Goal: Obtain resource: Download file/media

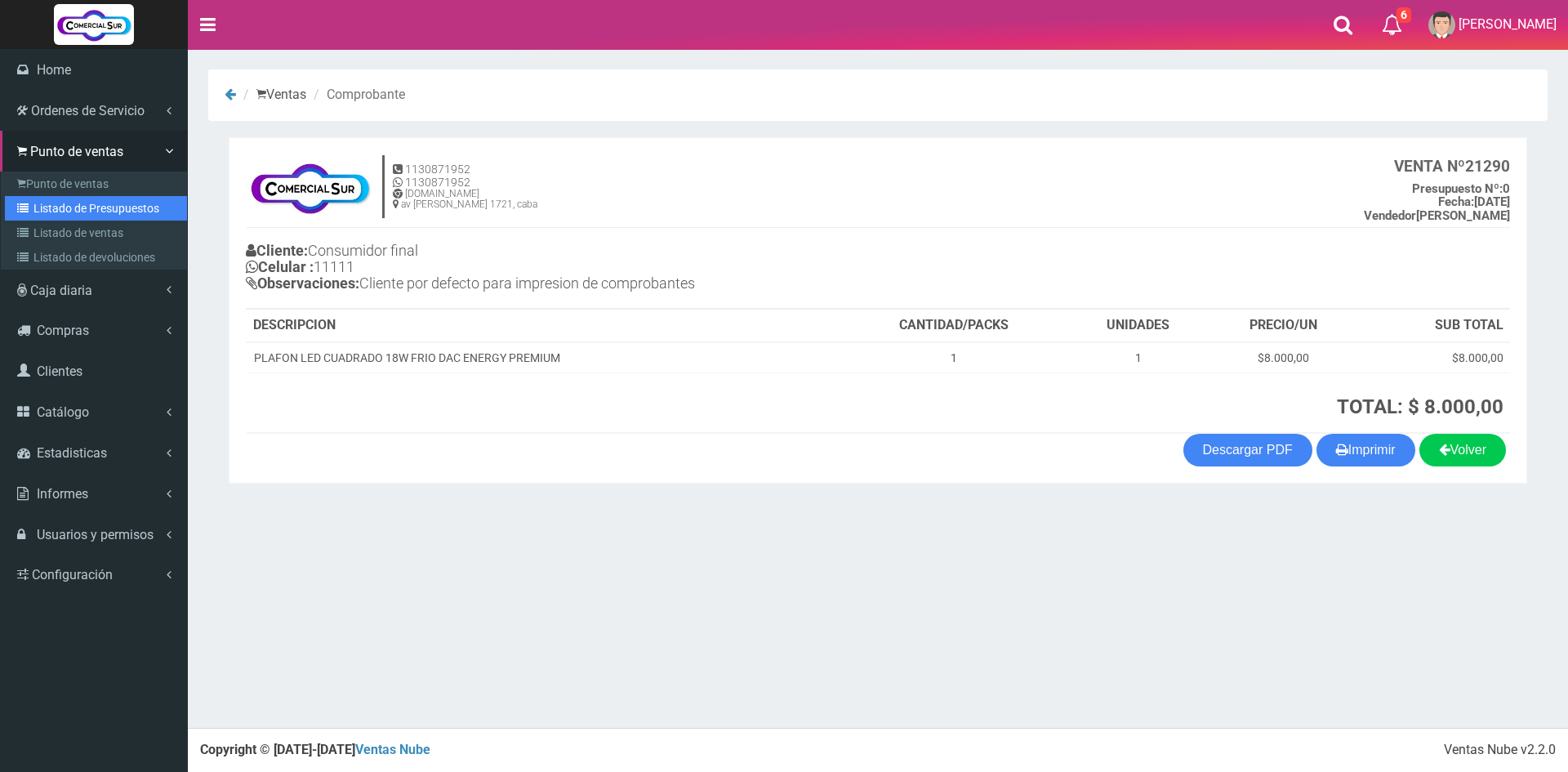
click at [78, 205] on link "Listado de Presupuestos" at bounding box center [95, 208] width 182 height 25
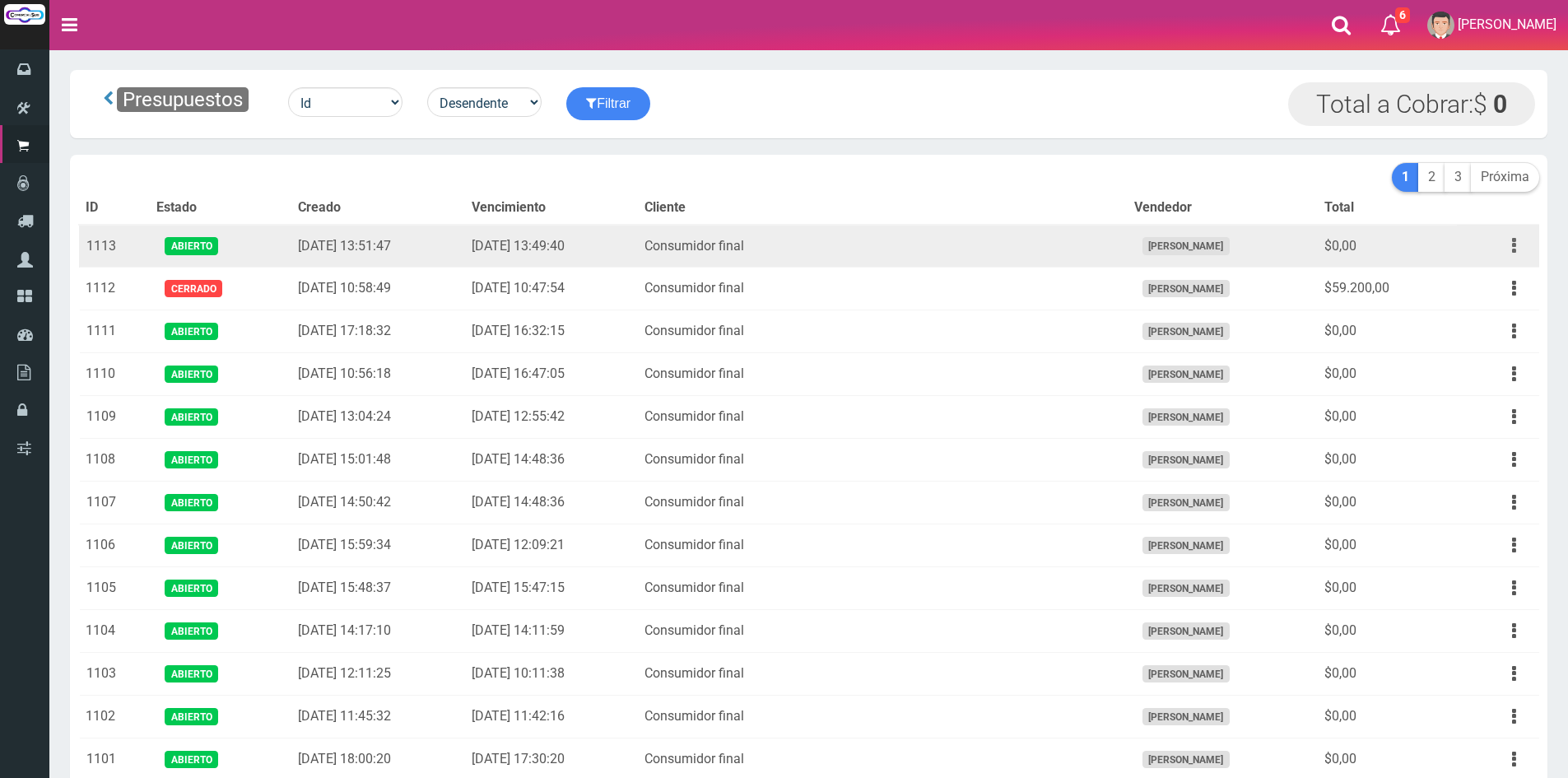
click at [1518, 244] on button "button" at bounding box center [1513, 245] width 37 height 29
click at [1478, 286] on link "Editar" at bounding box center [1466, 285] width 130 height 36
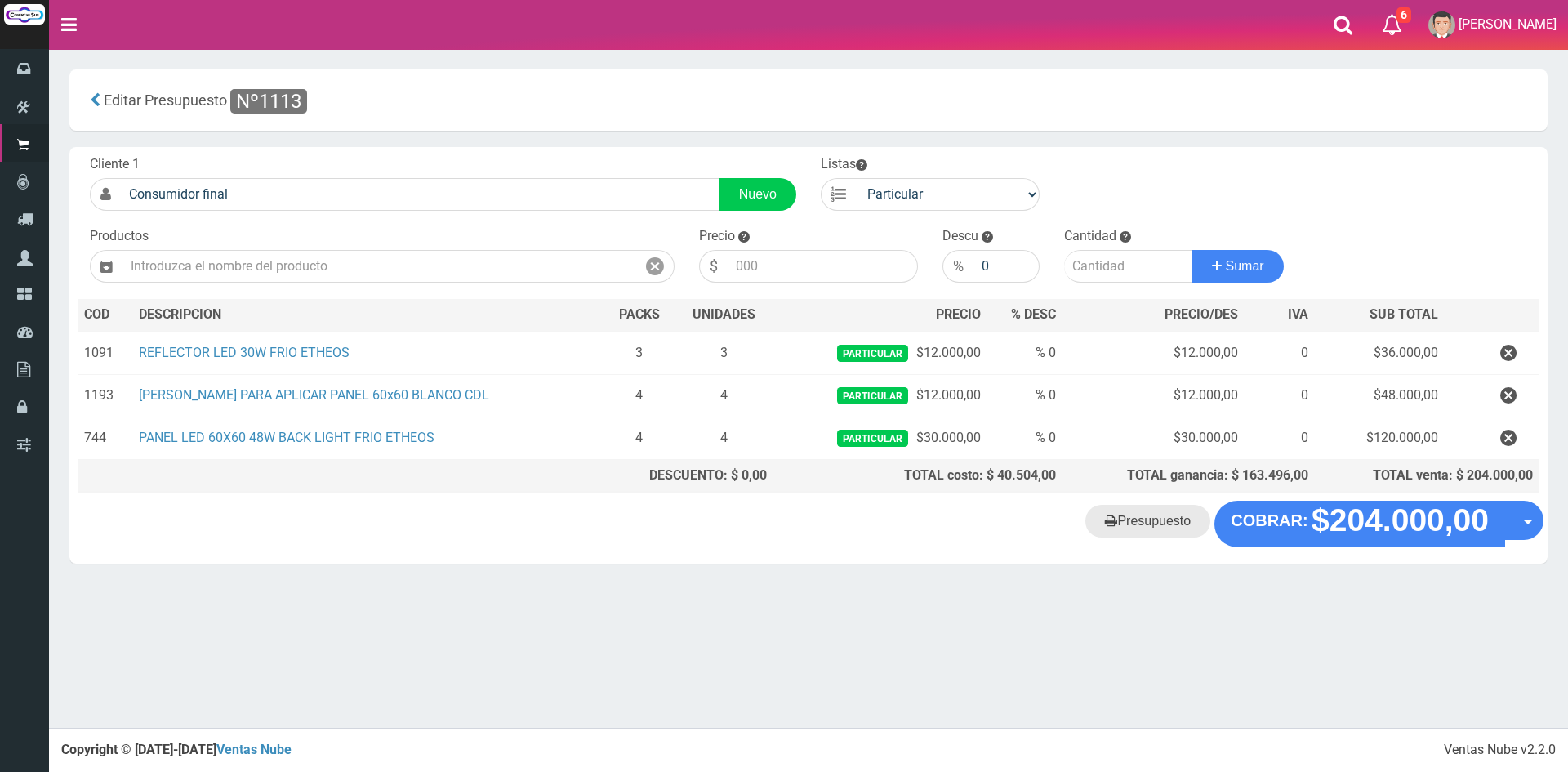
click at [1157, 529] on link "Presupuesto" at bounding box center [1148, 521] width 125 height 33
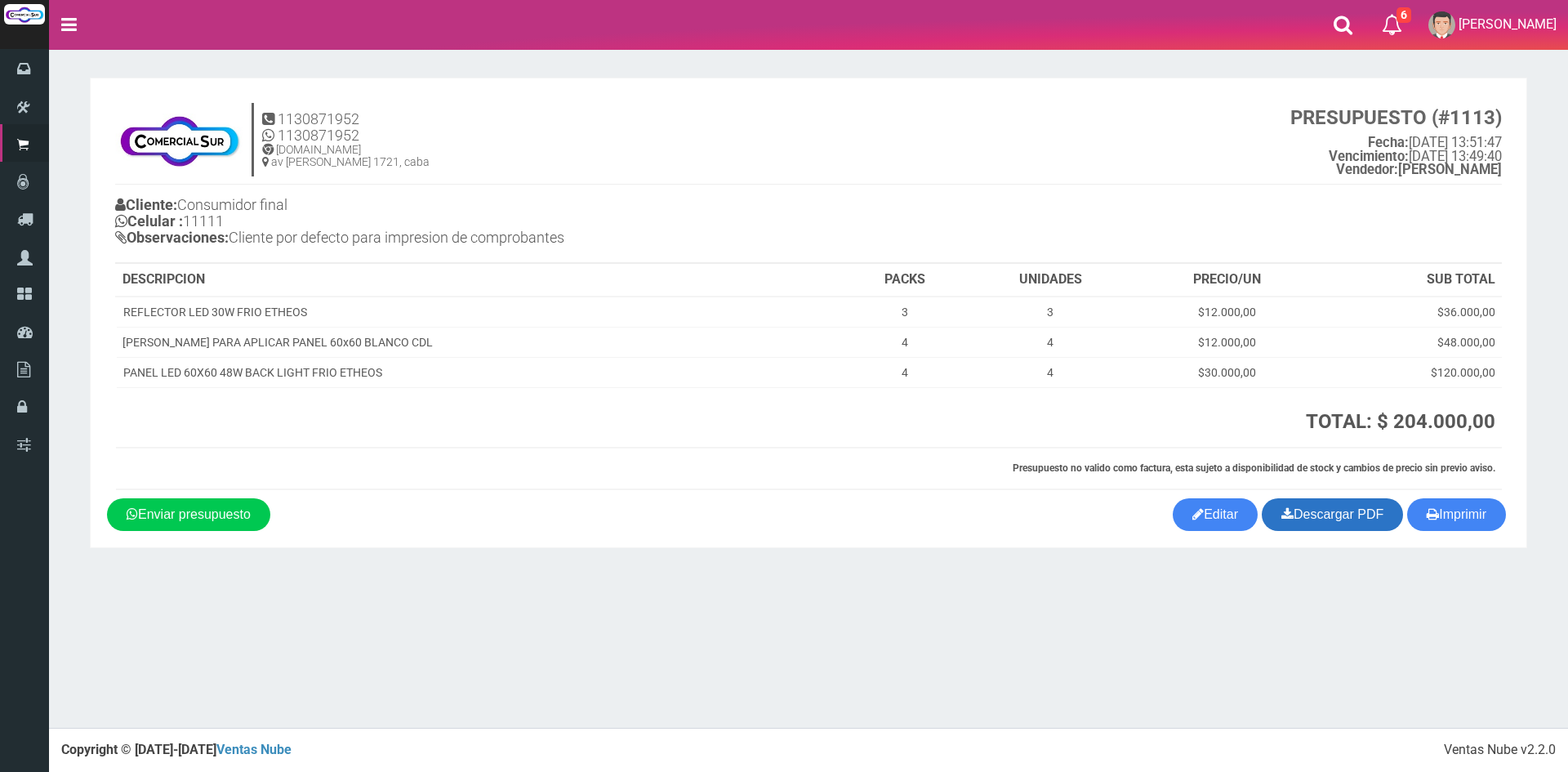
click at [1364, 515] on link "Descargar PDF" at bounding box center [1332, 514] width 141 height 33
click at [1018, 179] on h4 "1130871952 1130871952 www.comercialsur.biz av montes de oca 1721, caba PRESUPUE…" at bounding box center [809, 143] width 1386 height 82
click at [1470, 523] on button "Imprimir" at bounding box center [1457, 514] width 99 height 33
